Goal: Information Seeking & Learning: Compare options

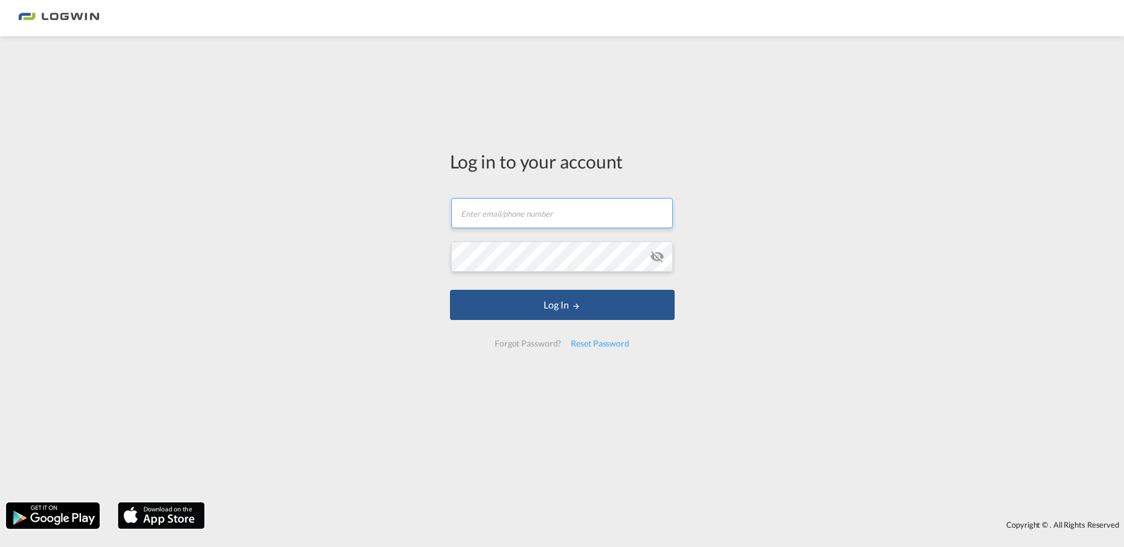
type input "[EMAIL_ADDRESS][PERSON_NAME][DOMAIN_NAME]"
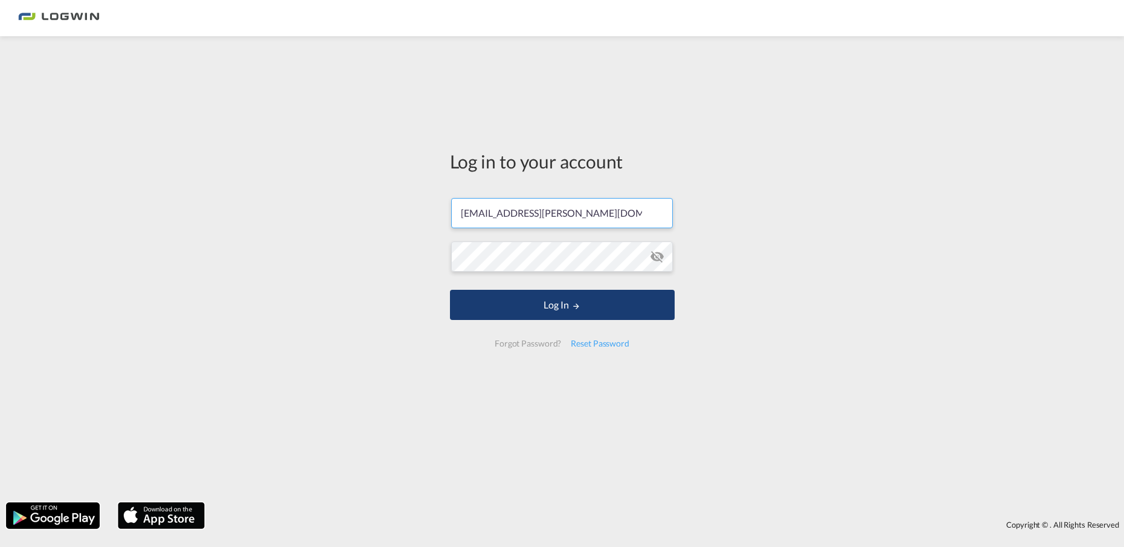
drag, startPoint x: 523, startPoint y: 323, endPoint x: 525, endPoint y: 316, distance: 7.1
click at [522, 323] on form "[EMAIL_ADDRESS][PERSON_NAME][DOMAIN_NAME] Password field is required Log In For…" at bounding box center [562, 272] width 225 height 173
click at [528, 308] on button "Log In" at bounding box center [562, 305] width 225 height 30
